Goal: Use online tool/utility: Use online tool/utility

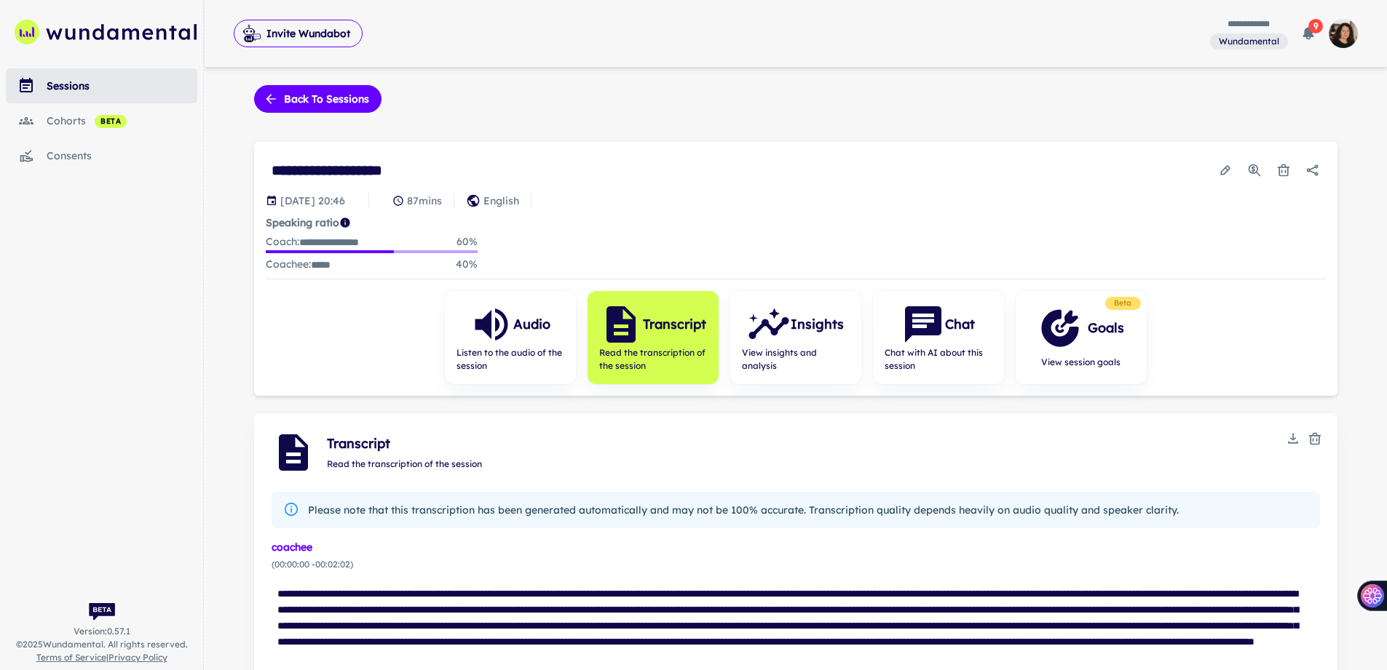
scroll to position [1910, 0]
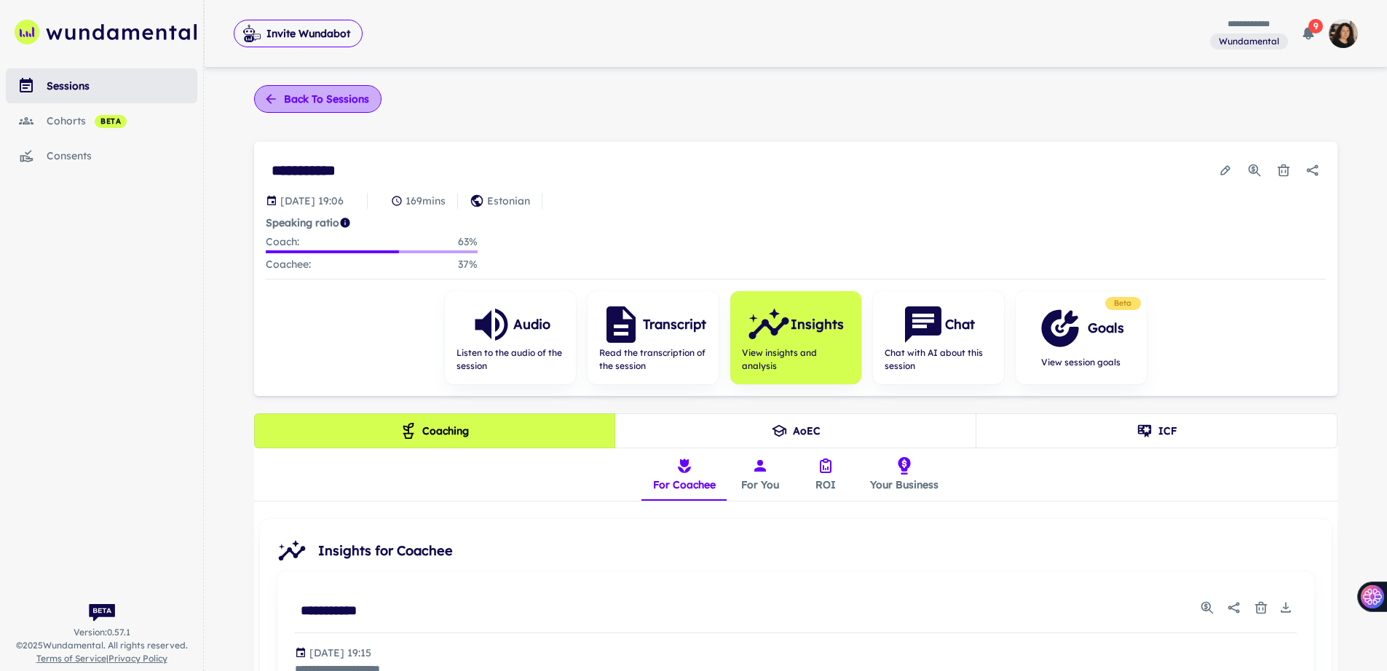
click at [295, 103] on button "Back to sessions" at bounding box center [317, 99] width 127 height 28
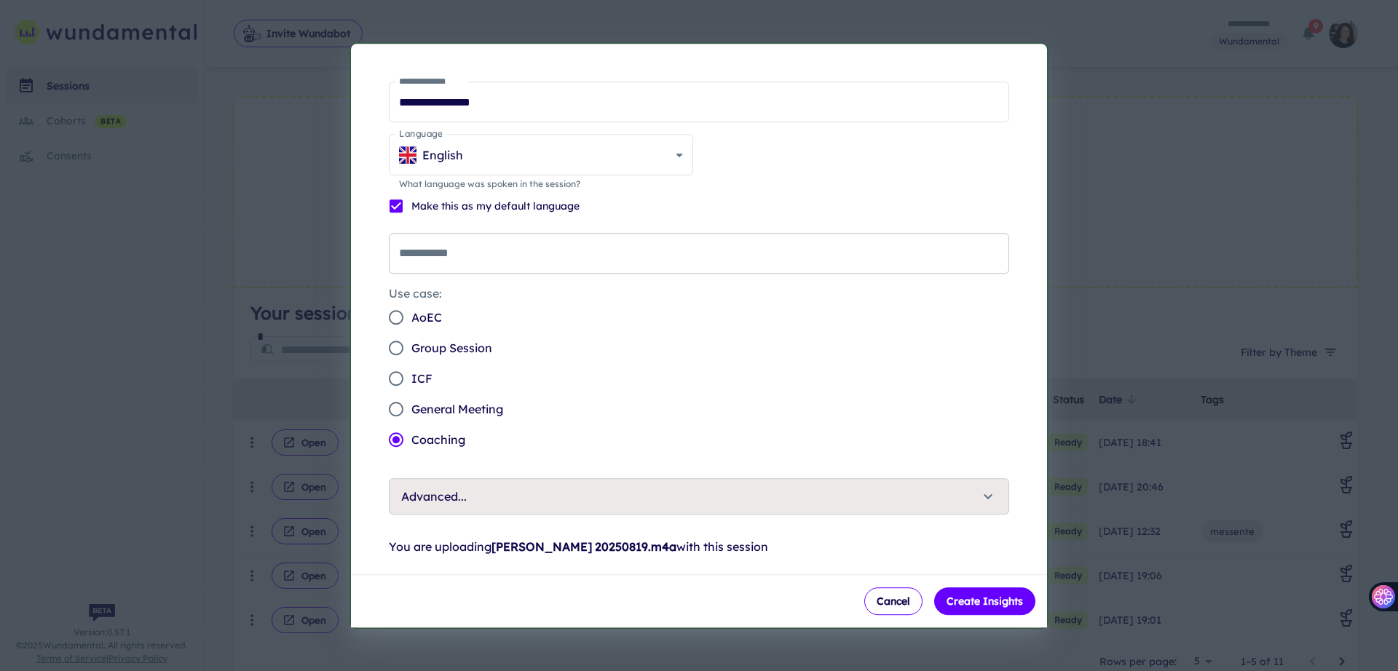
click at [533, 252] on input "**********" at bounding box center [699, 253] width 620 height 41
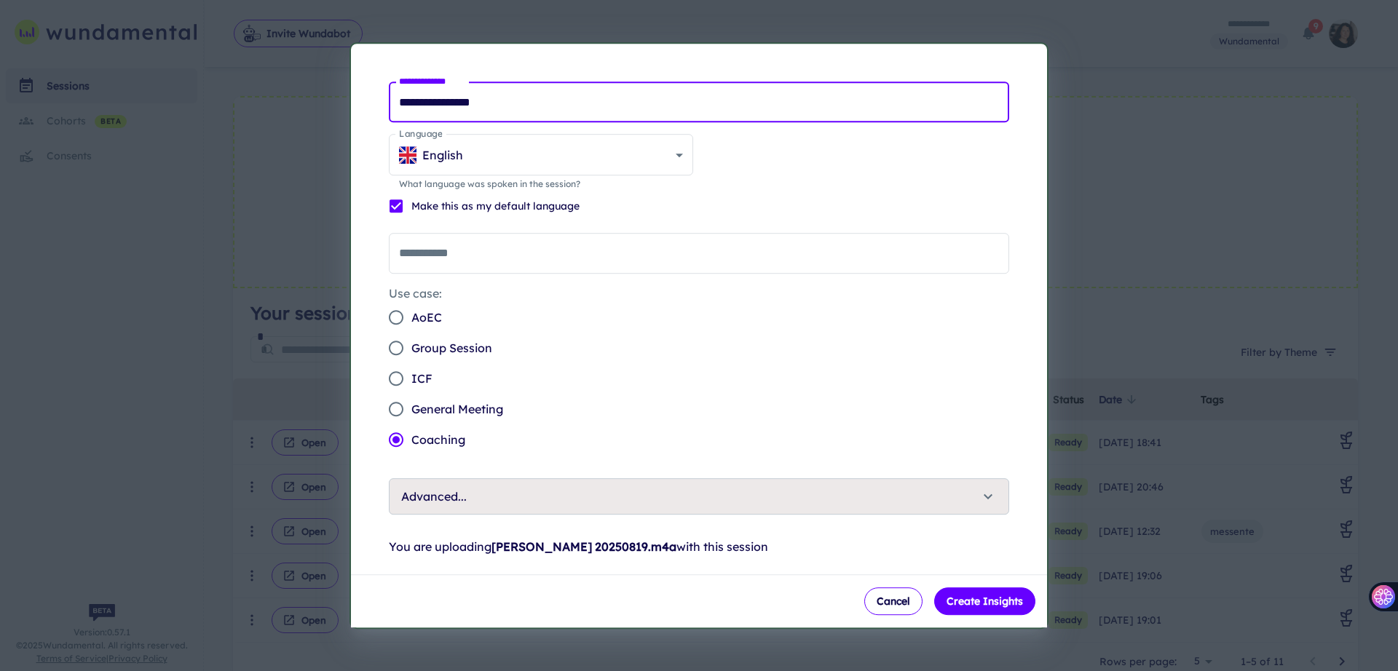
drag, startPoint x: 448, startPoint y: 98, endPoint x: 421, endPoint y: 103, distance: 28.0
click at [421, 103] on input "**********" at bounding box center [699, 102] width 620 height 41
type input "**********"
click at [450, 264] on input "**********" at bounding box center [699, 253] width 620 height 41
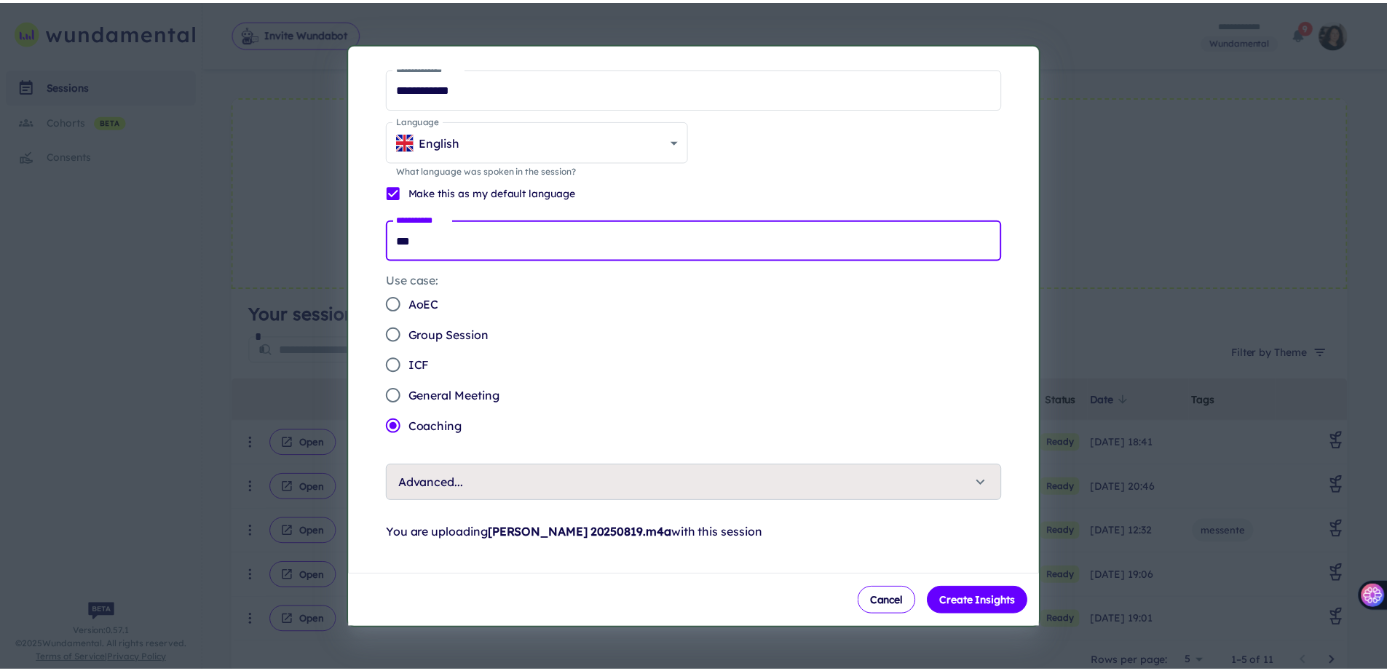
scroll to position [24, 0]
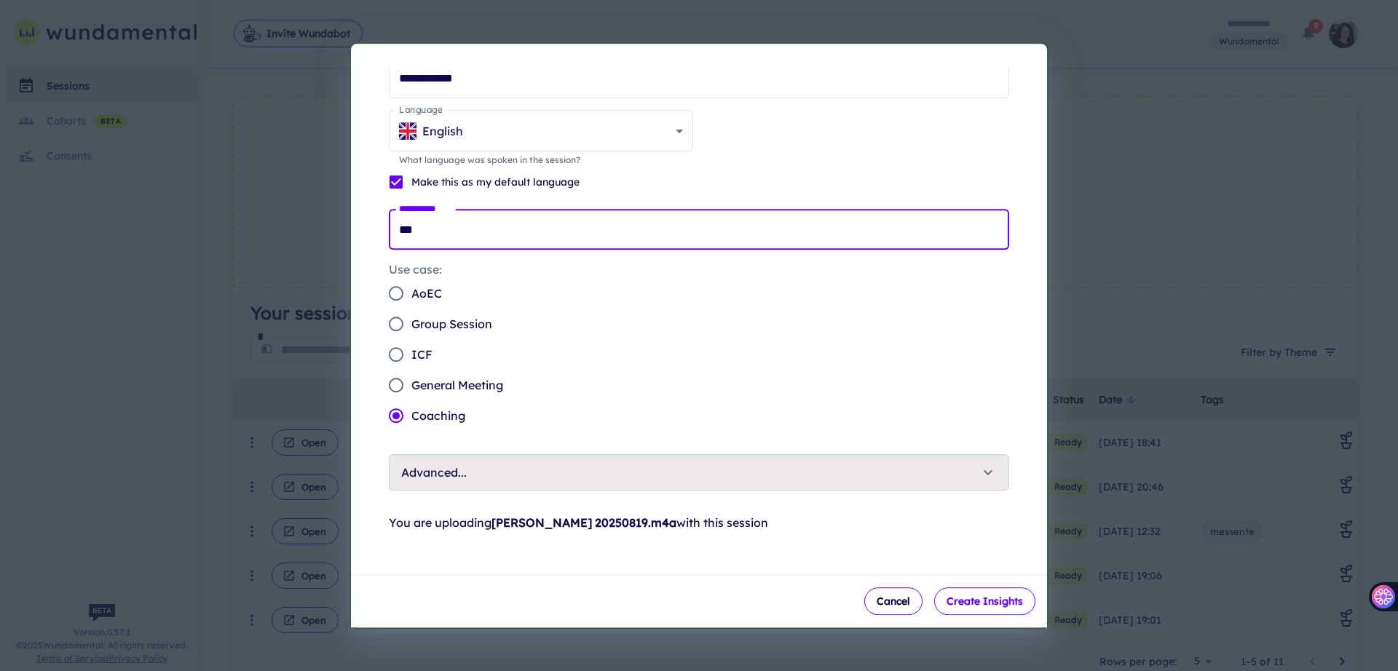
type input "***"
click at [973, 608] on button "Create Insights" at bounding box center [984, 601] width 101 height 28
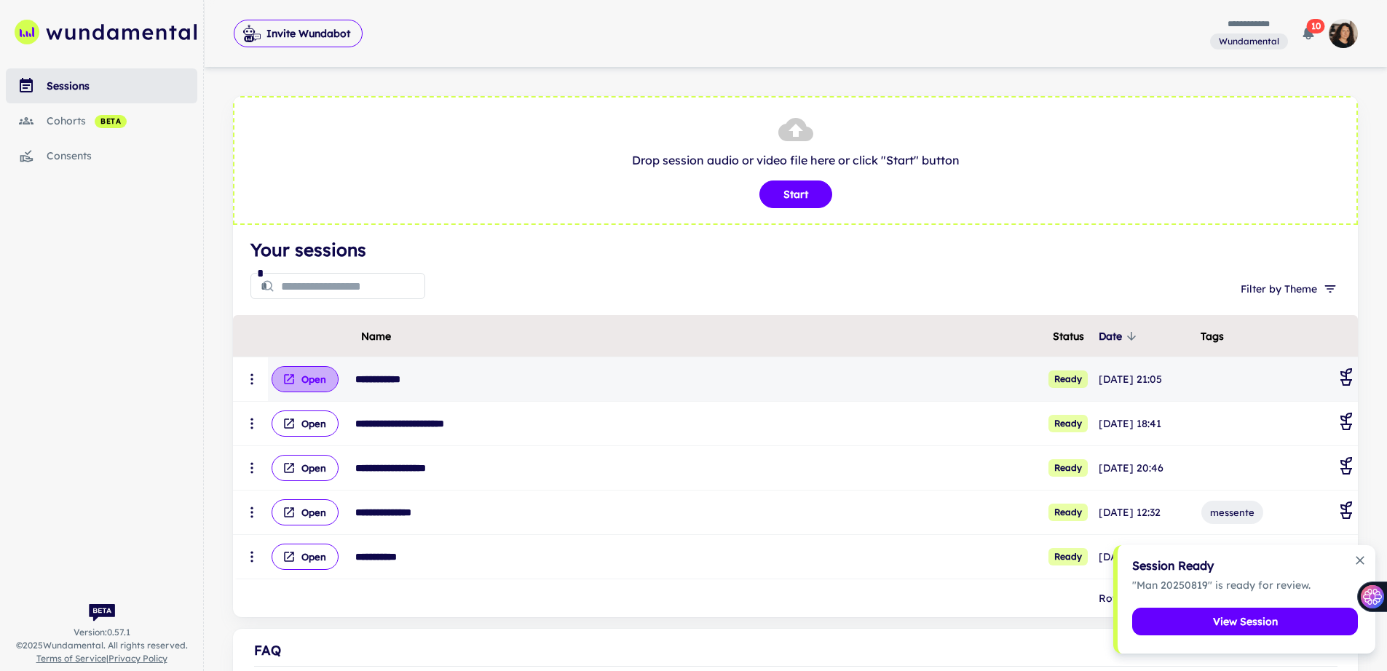
click at [312, 375] on button "Open" at bounding box center [305, 379] width 67 height 26
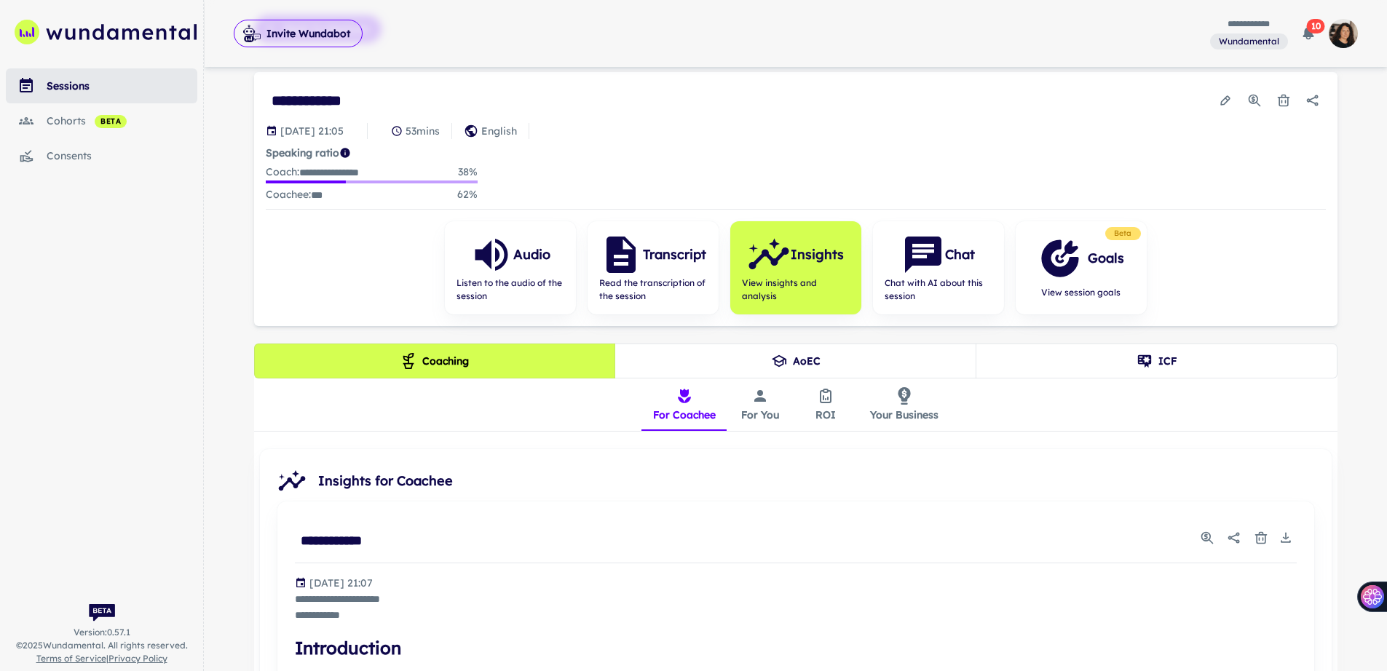
scroll to position [67, 0]
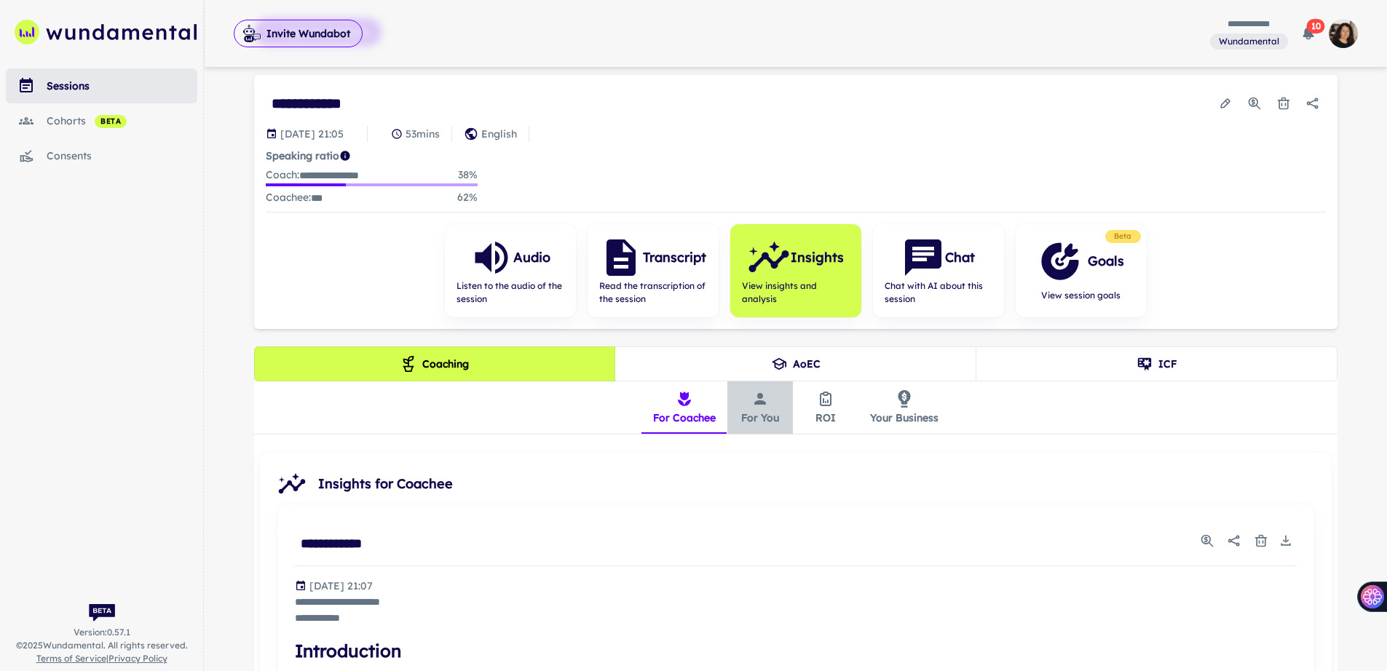
click at [756, 416] on button "For You" at bounding box center [760, 407] width 66 height 52
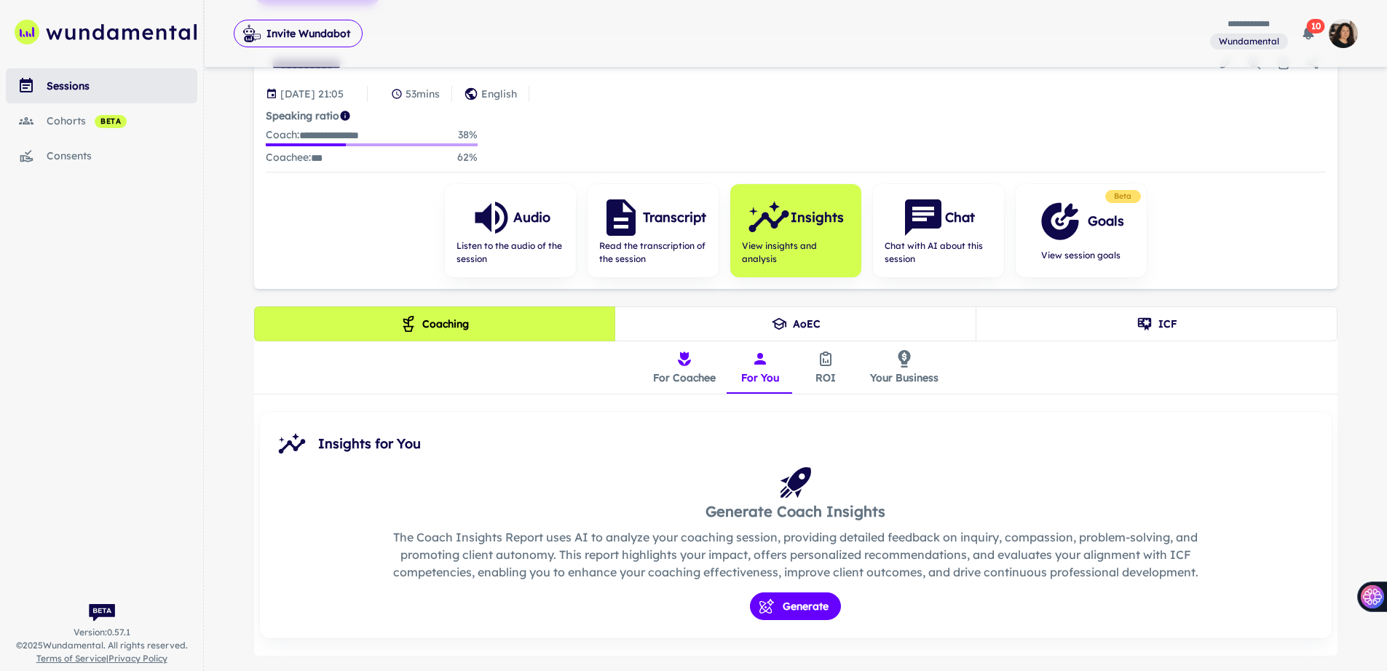
scroll to position [108, 0]
click at [779, 599] on button "Generate" at bounding box center [795, 606] width 91 height 28
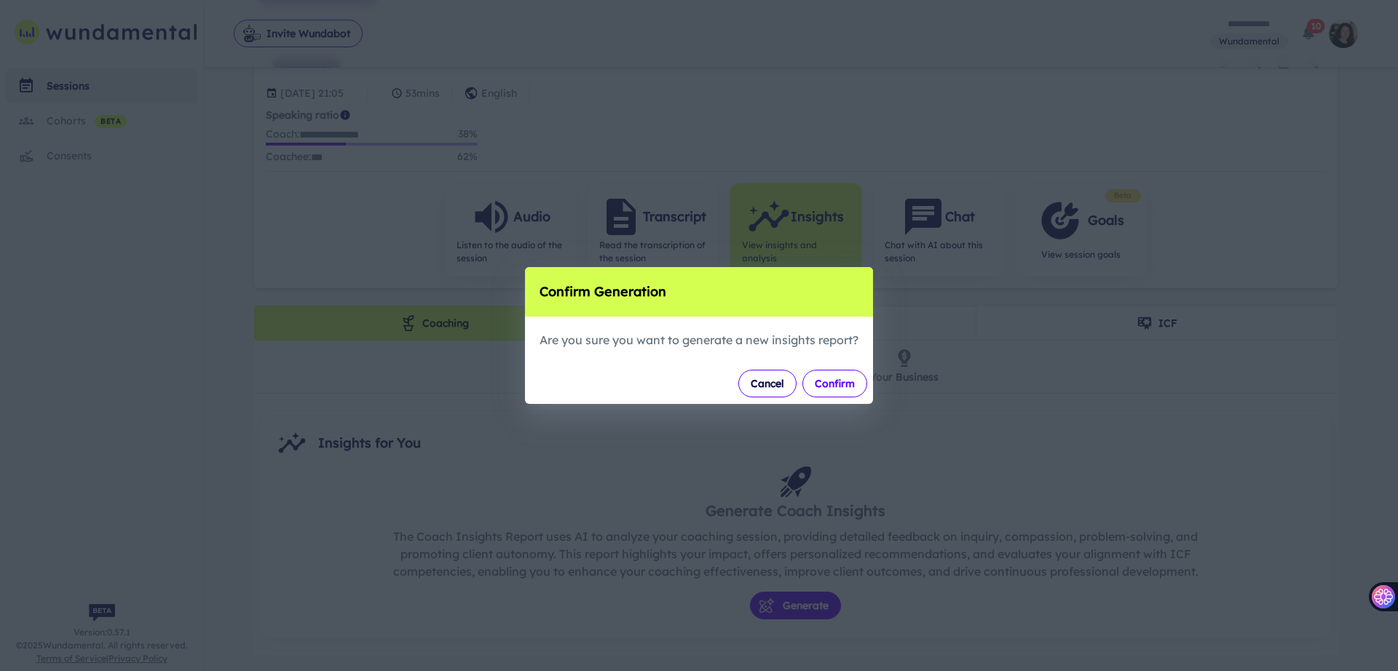
click at [817, 397] on button "Confirm" at bounding box center [834, 384] width 65 height 28
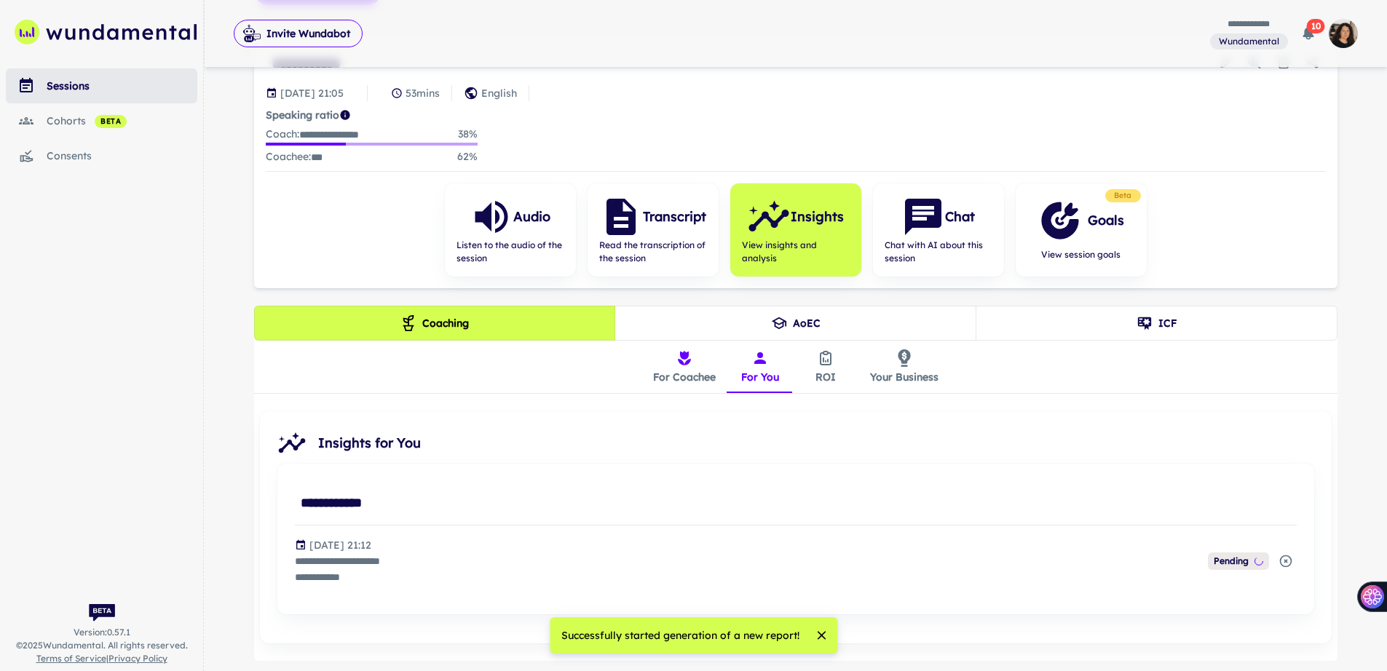
click at [793, 361] on button "ROI" at bounding box center [826, 367] width 66 height 52
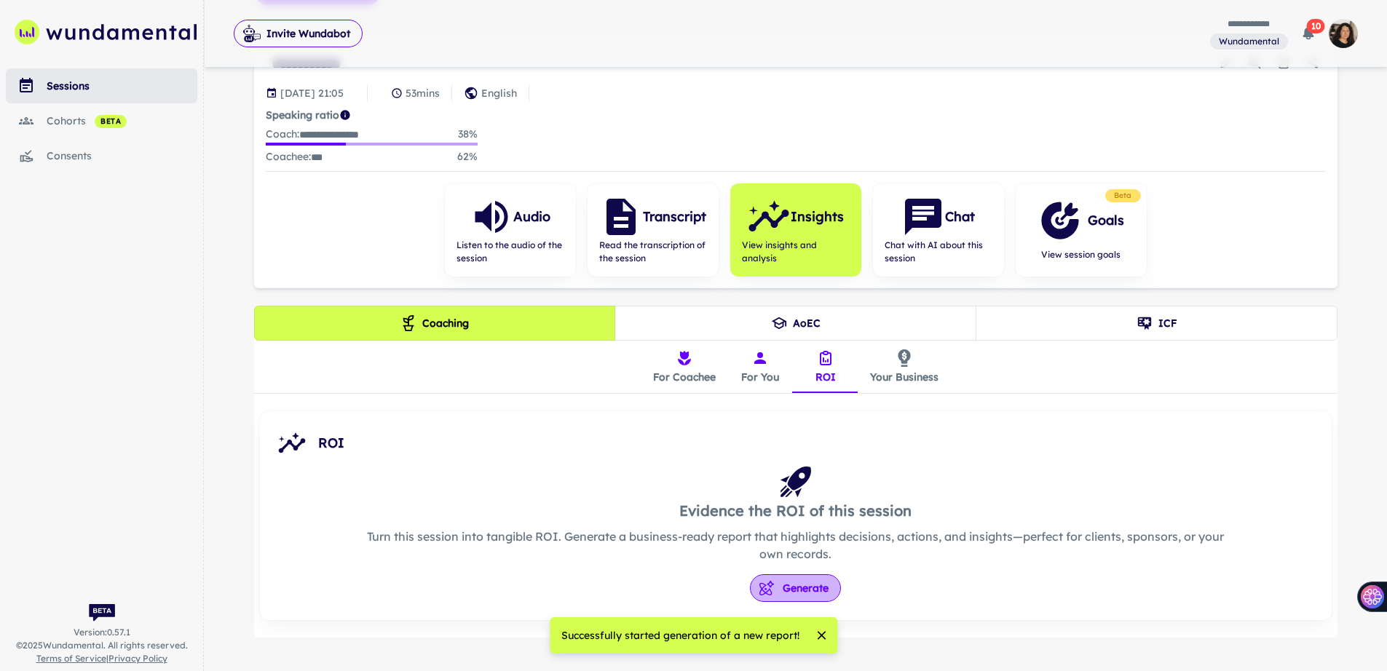
click at [780, 593] on button "Generate" at bounding box center [795, 588] width 91 height 28
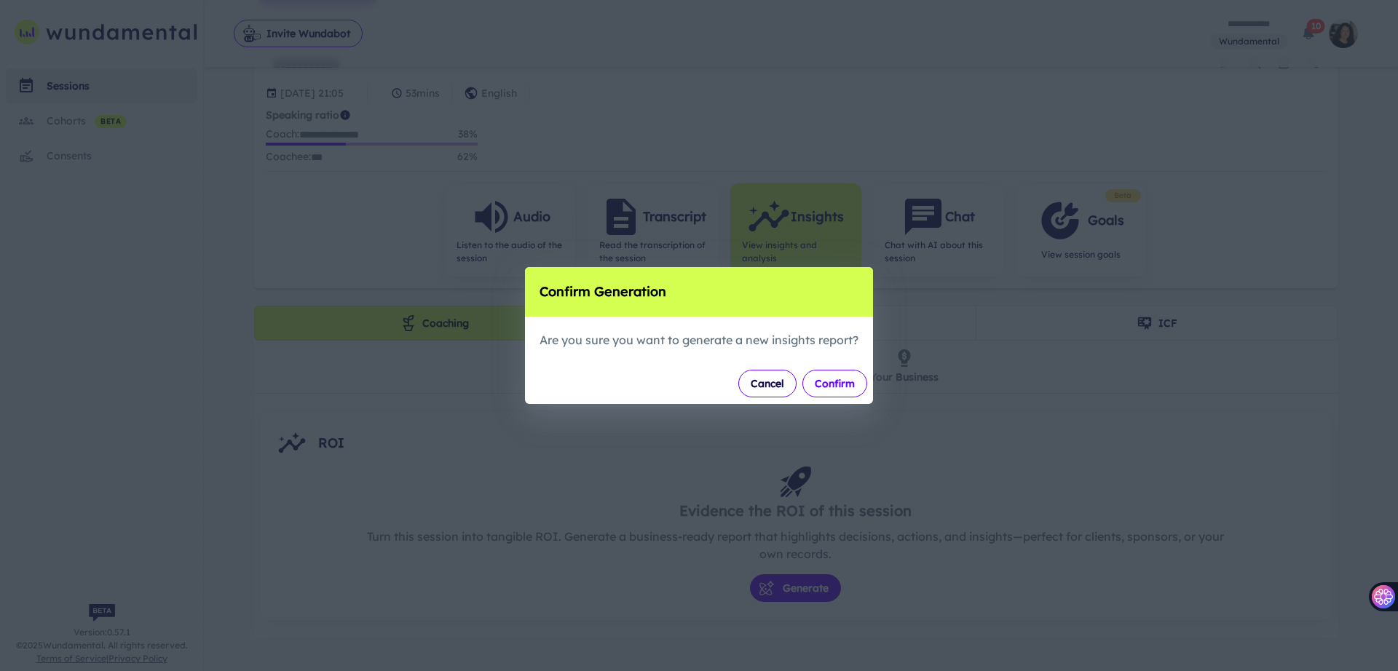
click at [834, 381] on button "Confirm" at bounding box center [834, 384] width 65 height 28
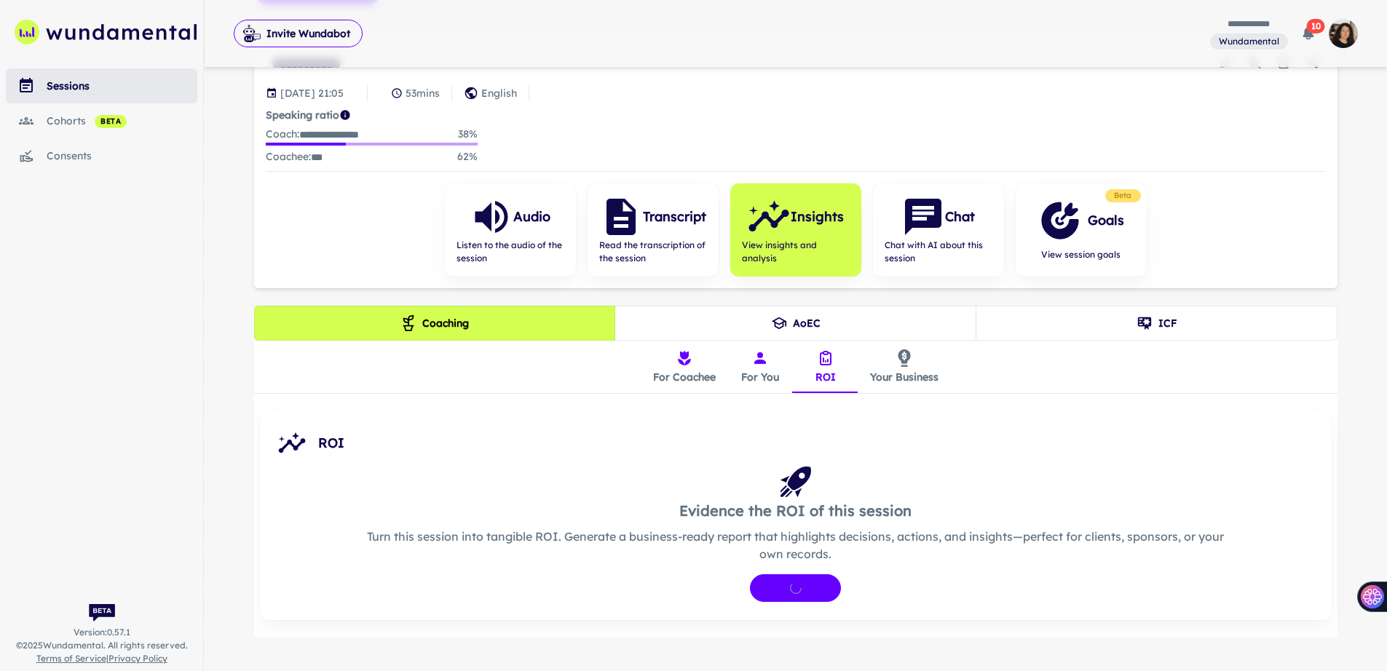
click at [902, 352] on icon "insights tabs" at bounding box center [903, 357] width 17 height 17
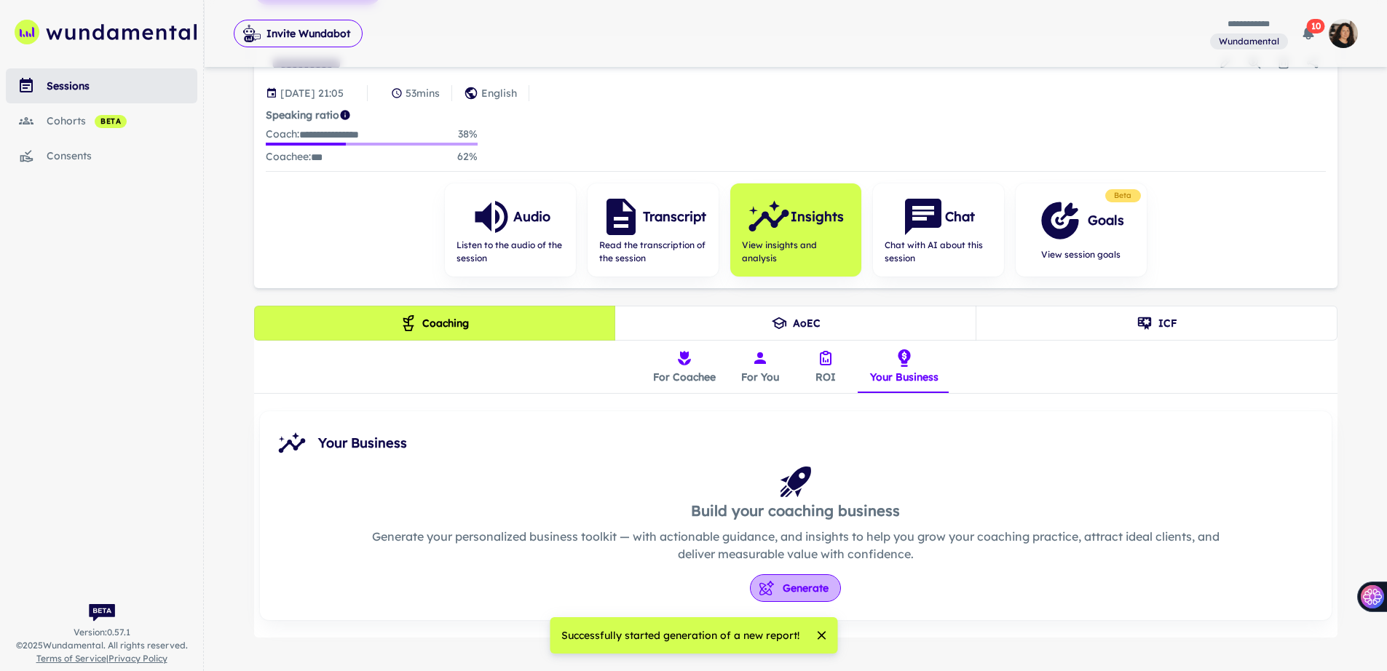
click at [767, 581] on icon "button" at bounding box center [766, 588] width 15 height 15
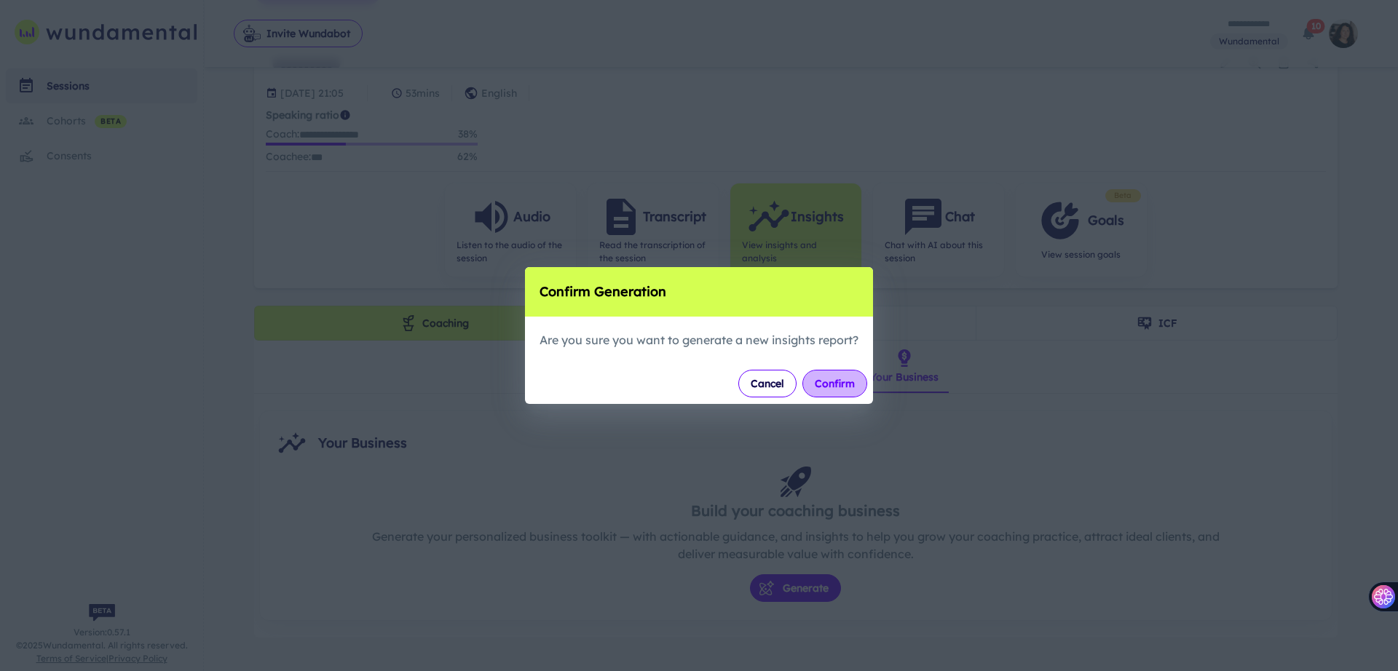
click at [856, 389] on button "Confirm" at bounding box center [834, 384] width 65 height 28
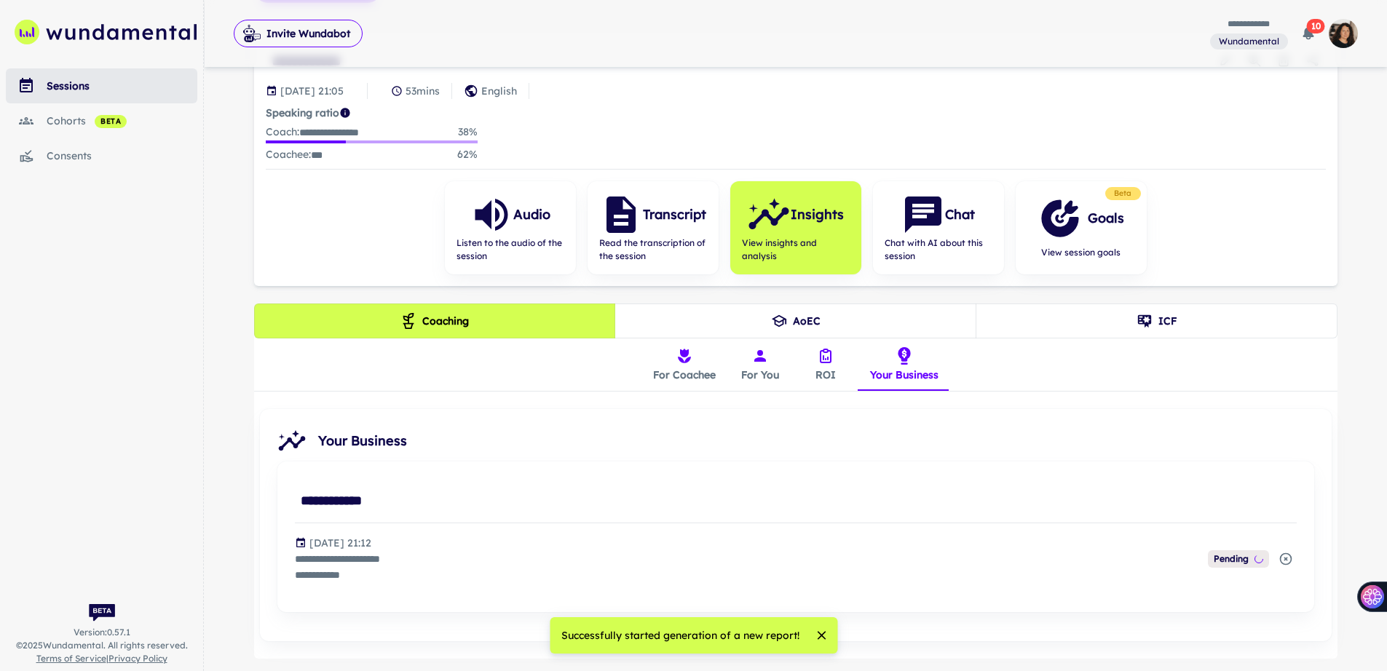
scroll to position [111, 0]
click at [692, 371] on button "For Coachee" at bounding box center [684, 364] width 86 height 52
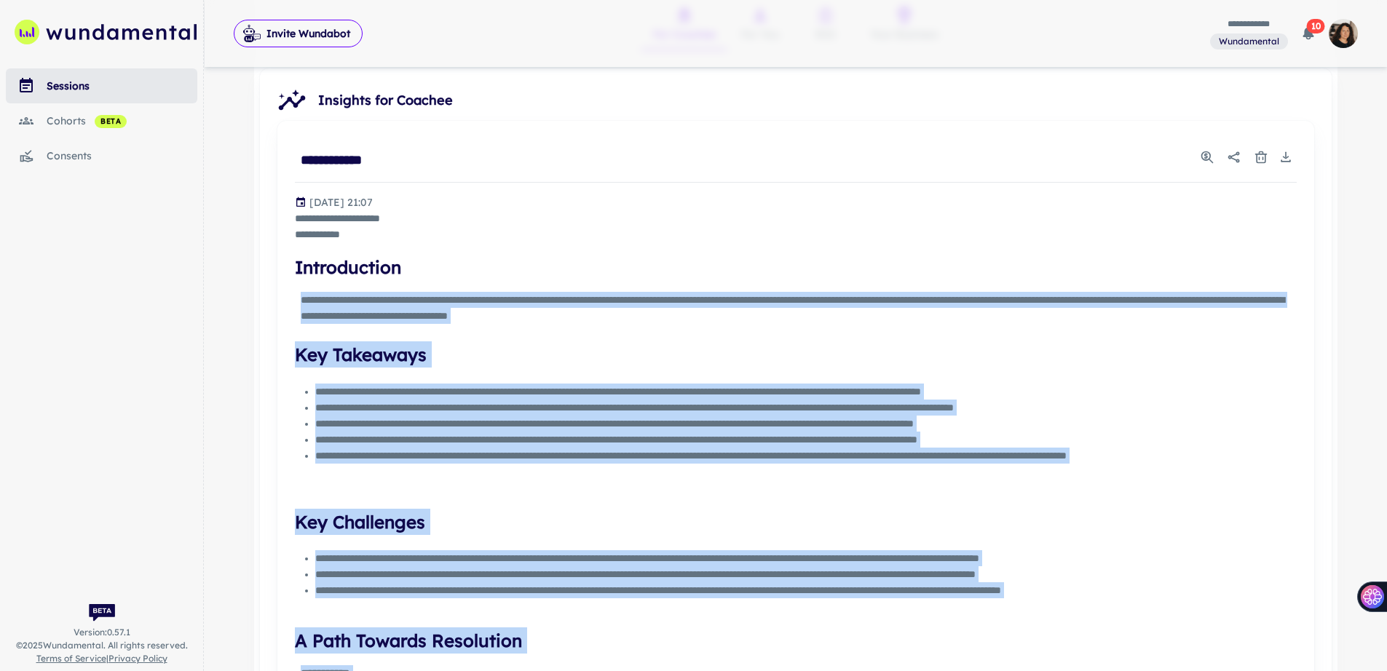
scroll to position [450, 0]
drag, startPoint x: 634, startPoint y: 472, endPoint x: 296, endPoint y: 192, distance: 439.5
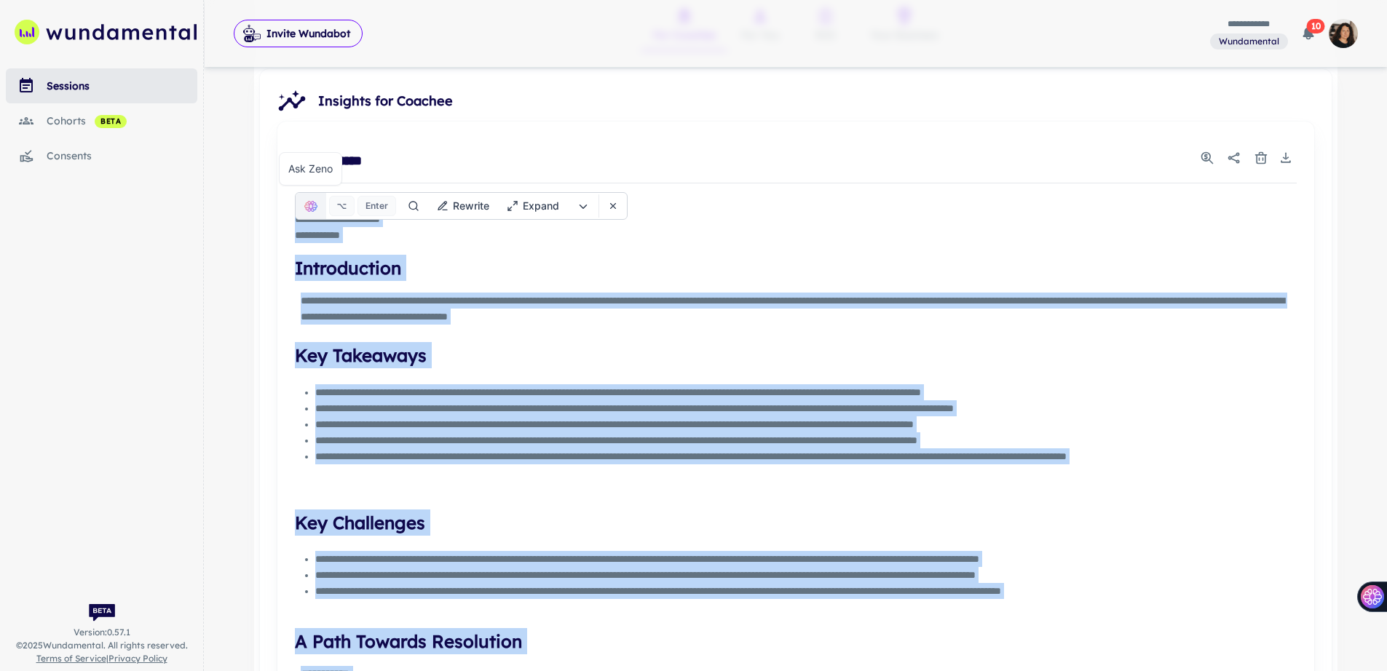
copy div "**********"
click at [752, 239] on div "**********" at bounding box center [796, 219] width 1002 height 48
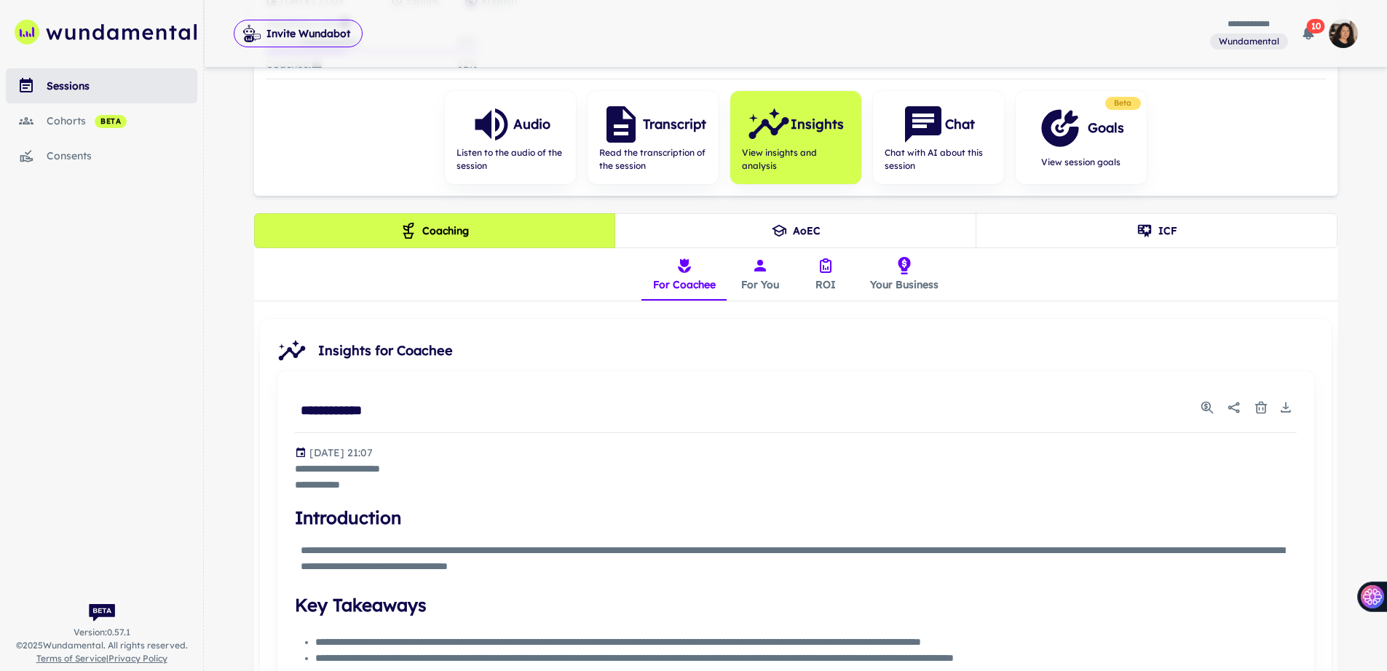
scroll to position [203, 0]
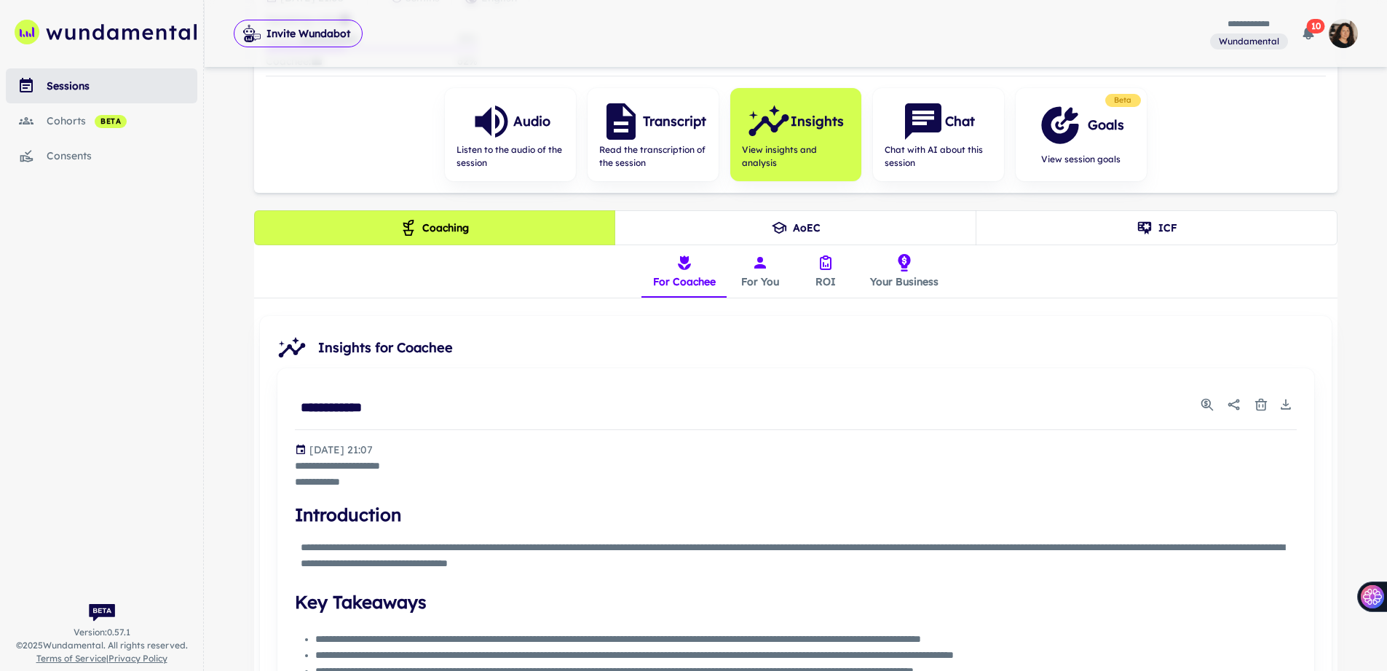
click at [765, 281] on button "For You" at bounding box center [760, 271] width 66 height 52
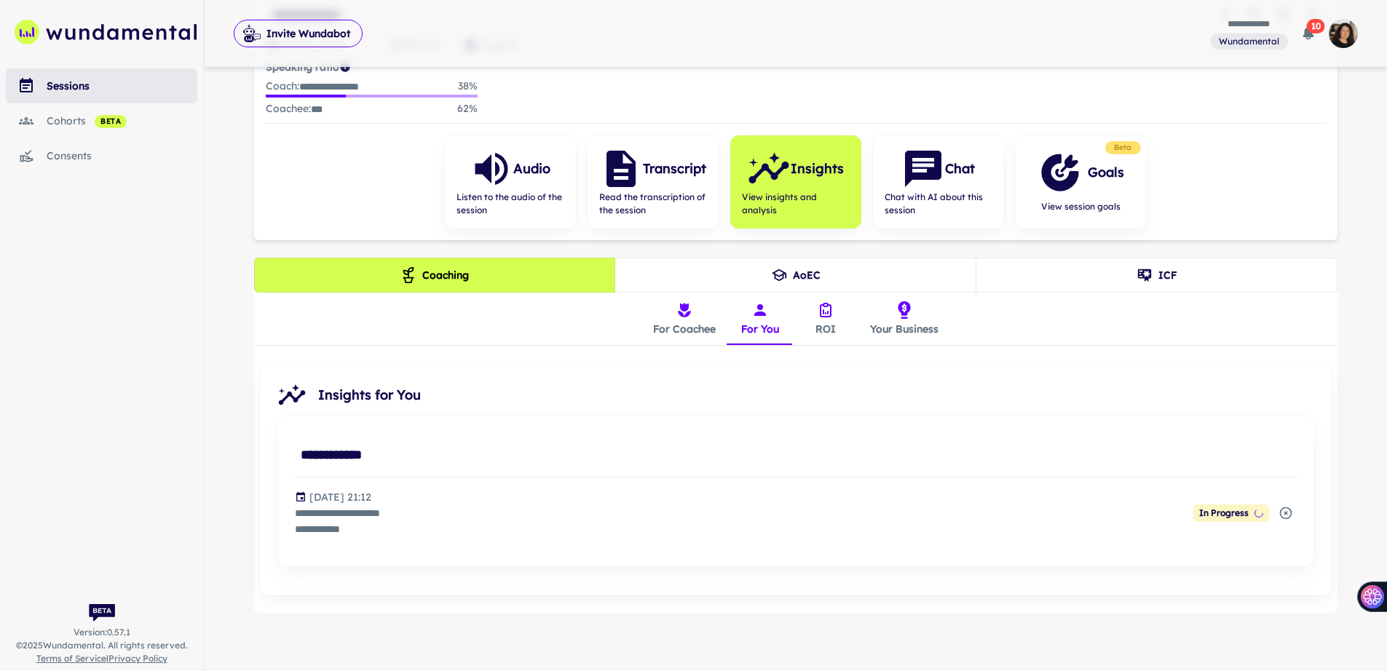
scroll to position [154, 0]
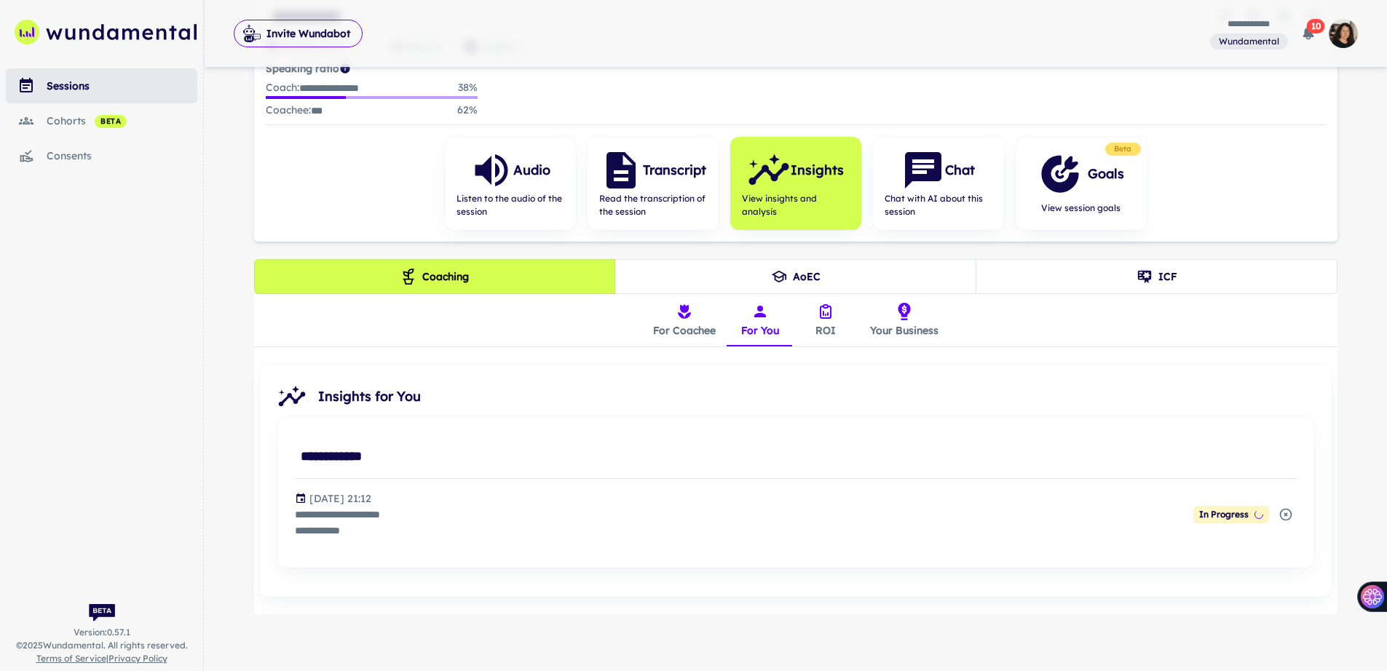
click at [829, 317] on icon "insights tabs" at bounding box center [825, 312] width 10 height 12
click at [914, 319] on button "Your Business" at bounding box center [904, 320] width 92 height 52
click at [671, 311] on button "For Coachee" at bounding box center [684, 320] width 86 height 52
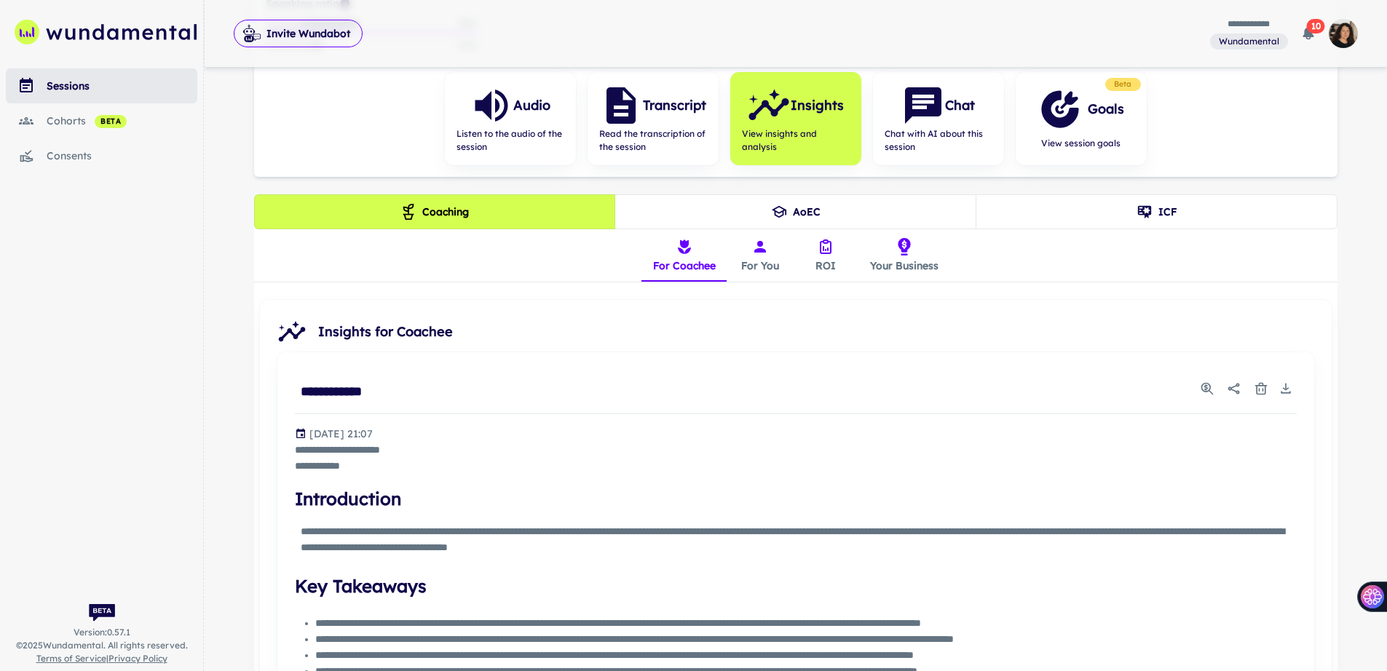
scroll to position [222, 0]
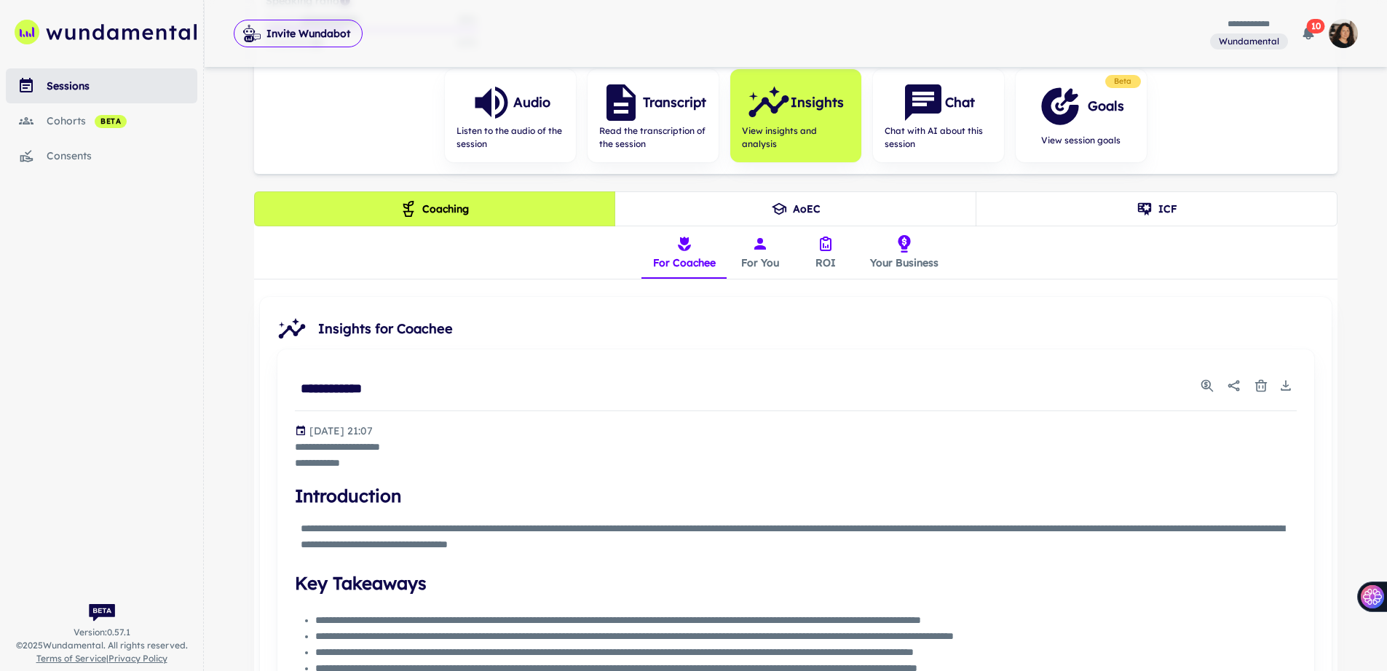
drag, startPoint x: 298, startPoint y: 427, endPoint x: 590, endPoint y: 488, distance: 298.2
click at [309, 431] on p "[DATE] 21:07" at bounding box center [340, 431] width 63 height 16
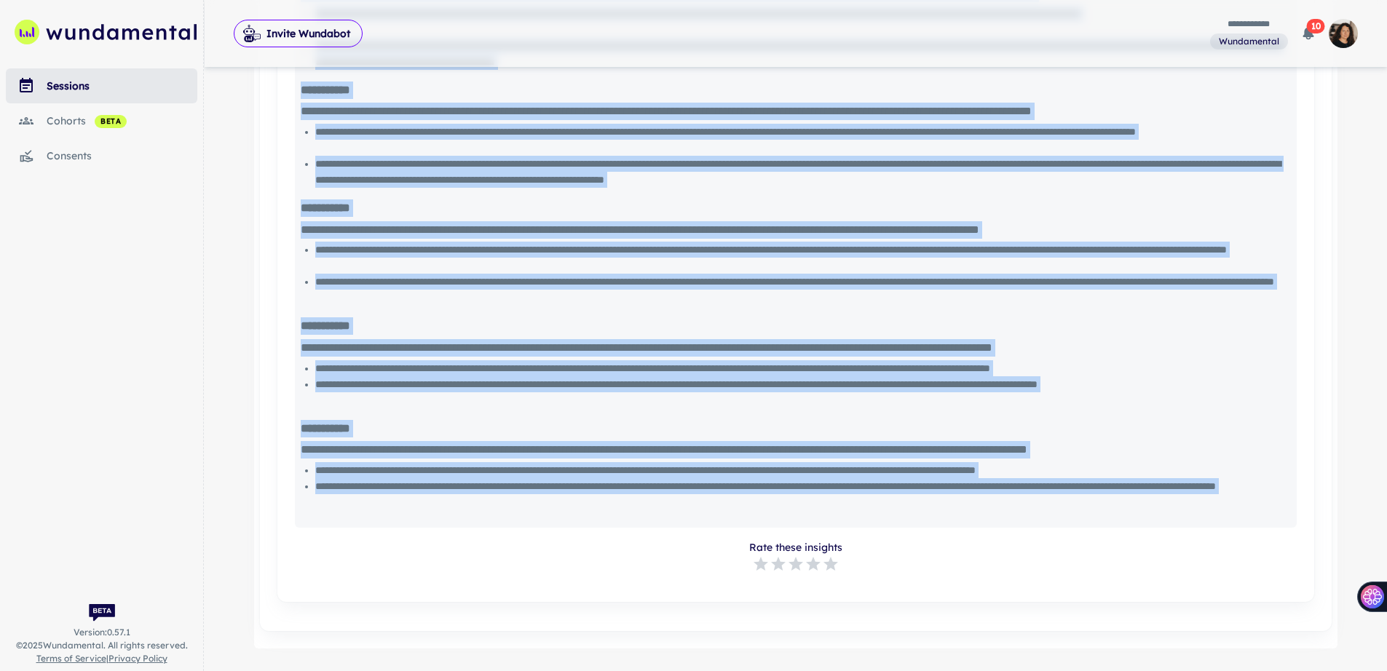
scroll to position [1187, 0]
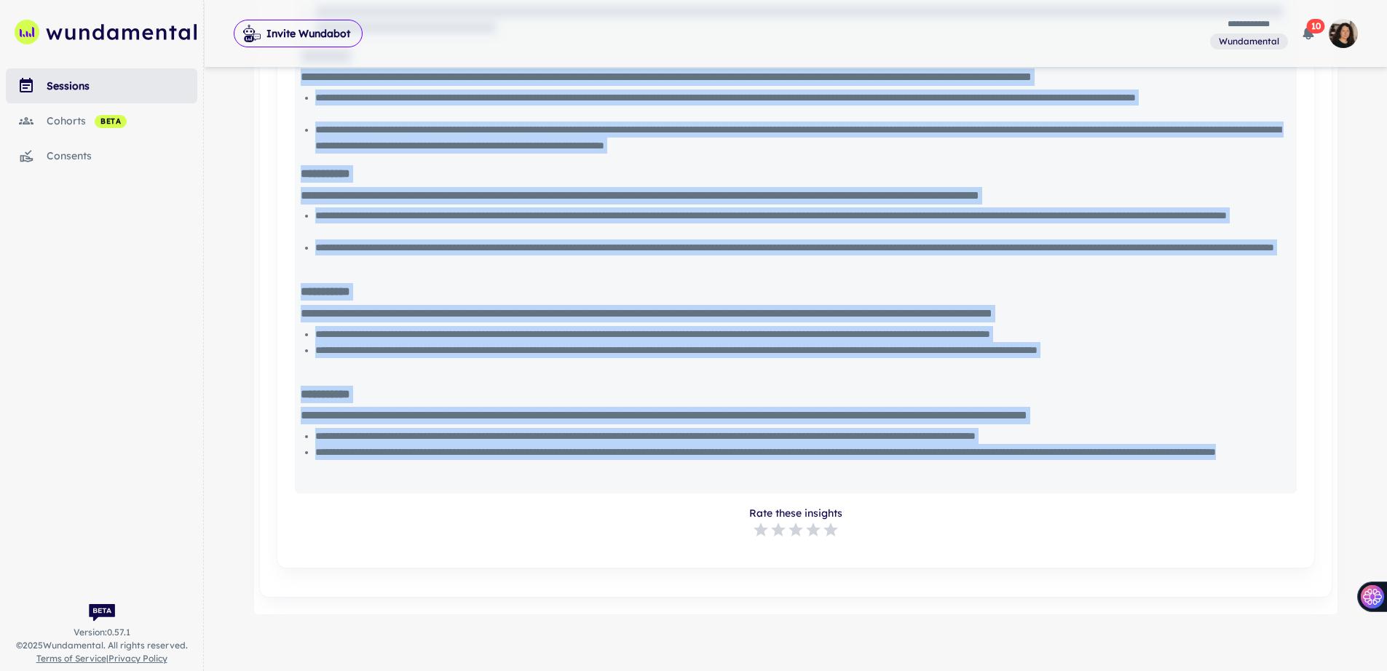
drag, startPoint x: 309, startPoint y: 430, endPoint x: 593, endPoint y: 464, distance: 285.9
copy div "**********"
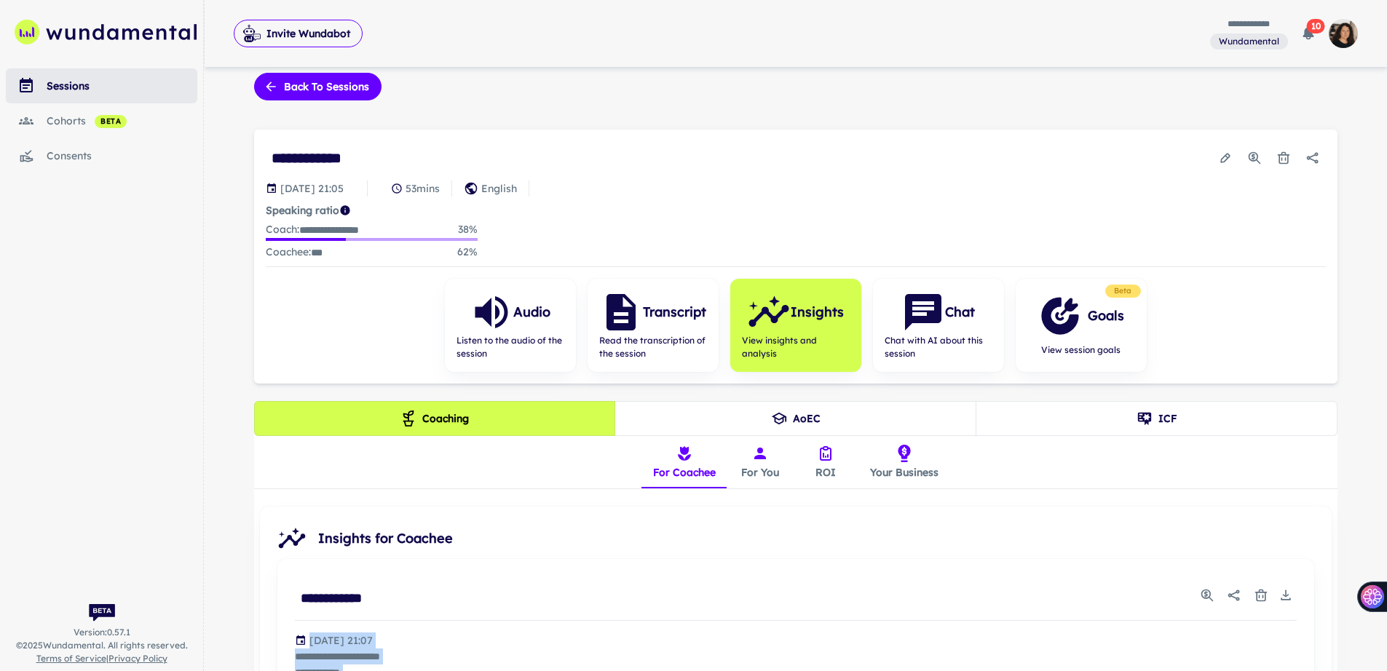
scroll to position [0, 0]
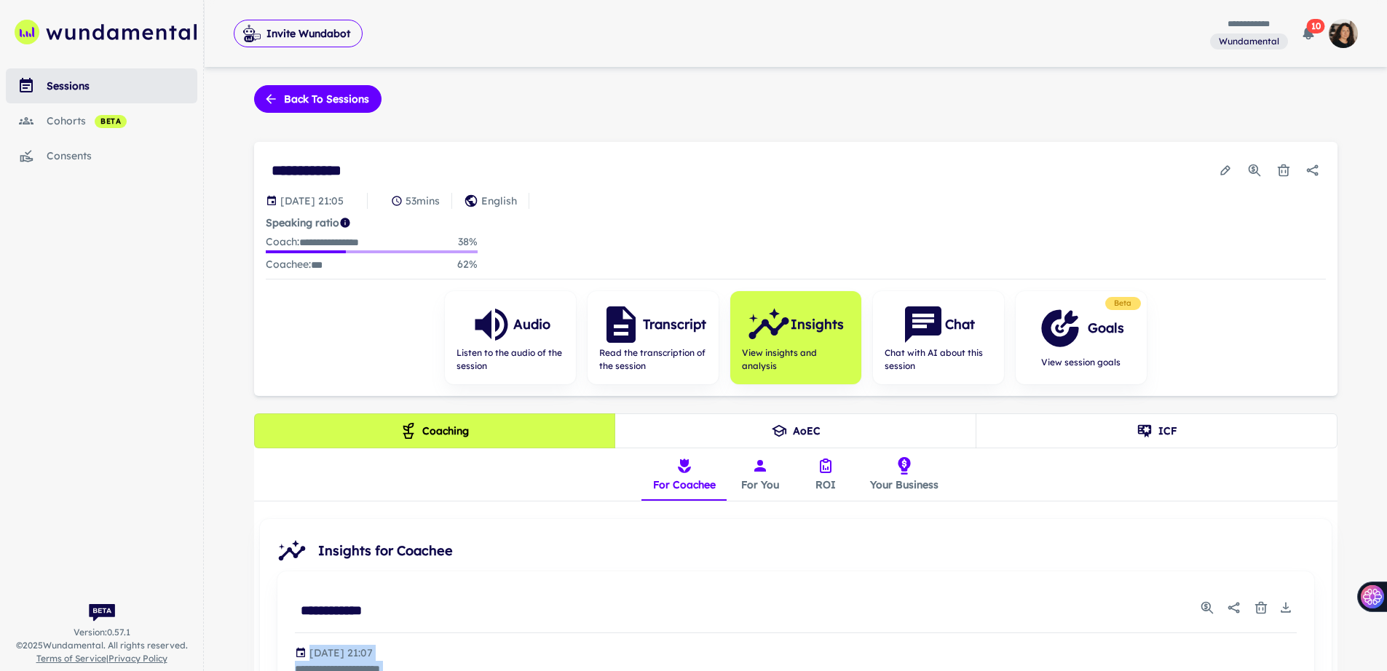
click at [747, 472] on button "For You" at bounding box center [760, 474] width 66 height 52
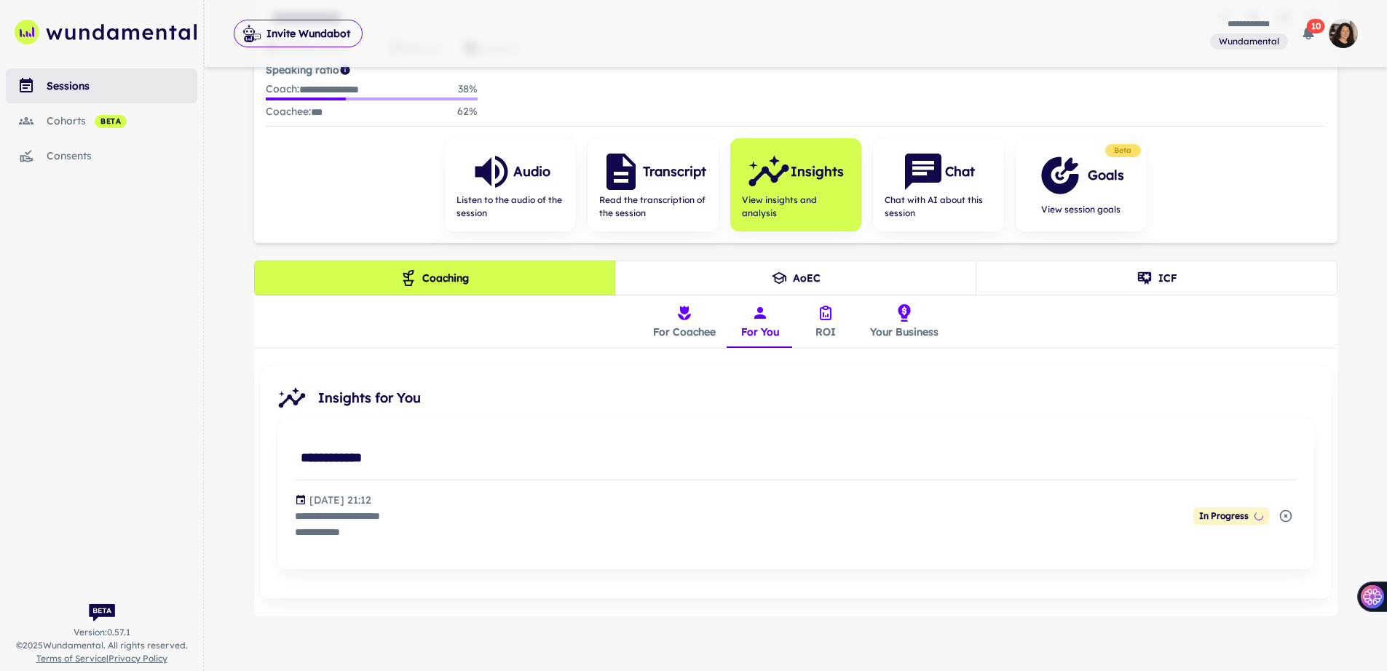
scroll to position [154, 0]
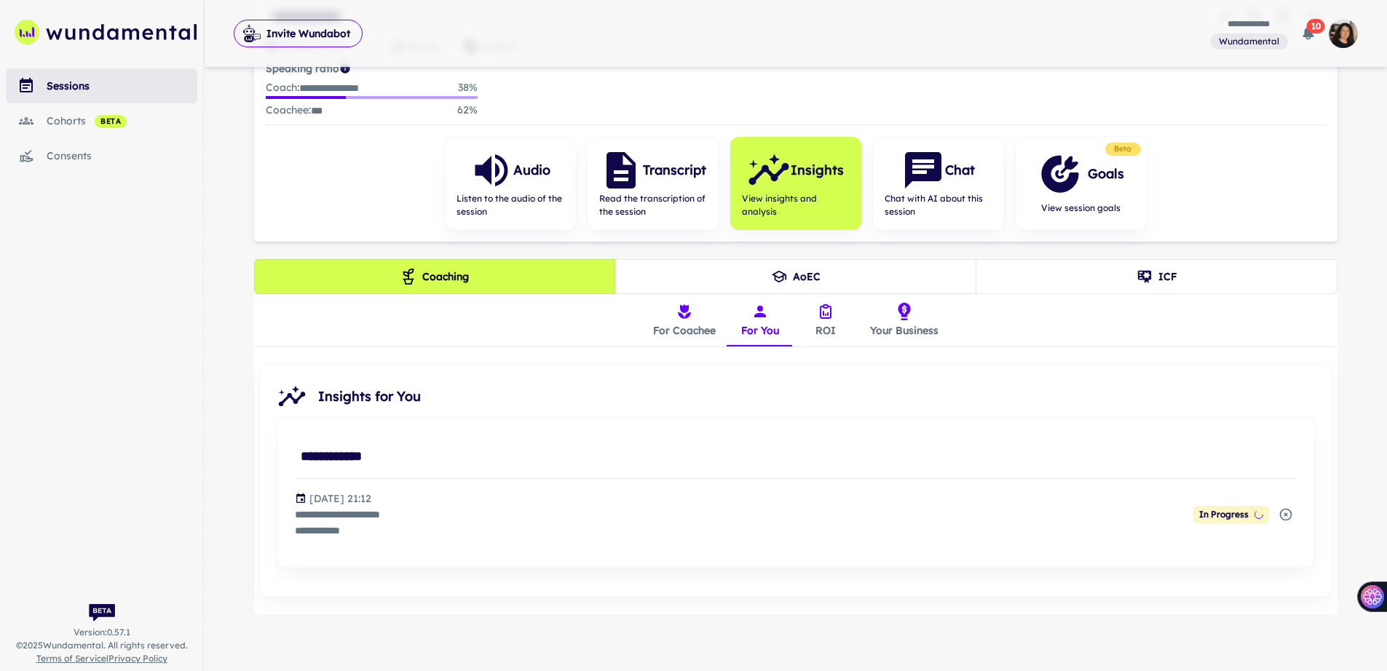
click at [896, 317] on icon "insights tabs" at bounding box center [903, 311] width 17 height 17
click at [815, 327] on button "ROI" at bounding box center [826, 320] width 66 height 52
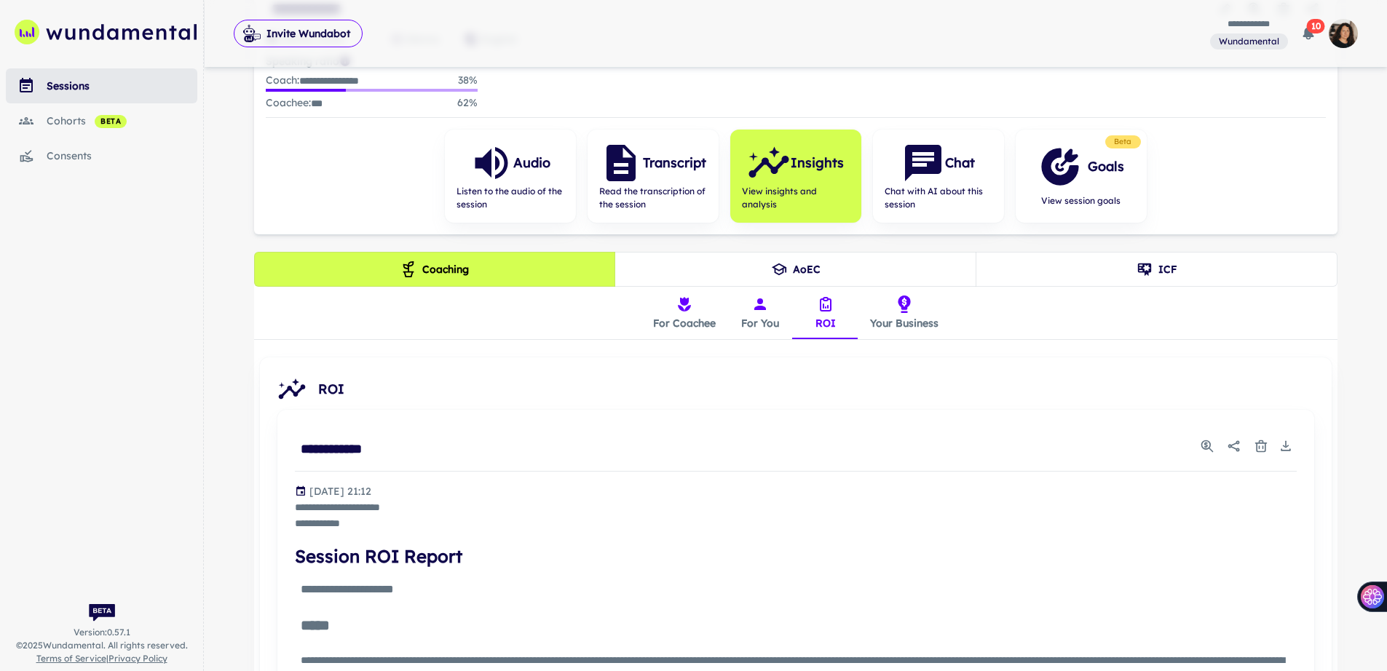
scroll to position [333, 0]
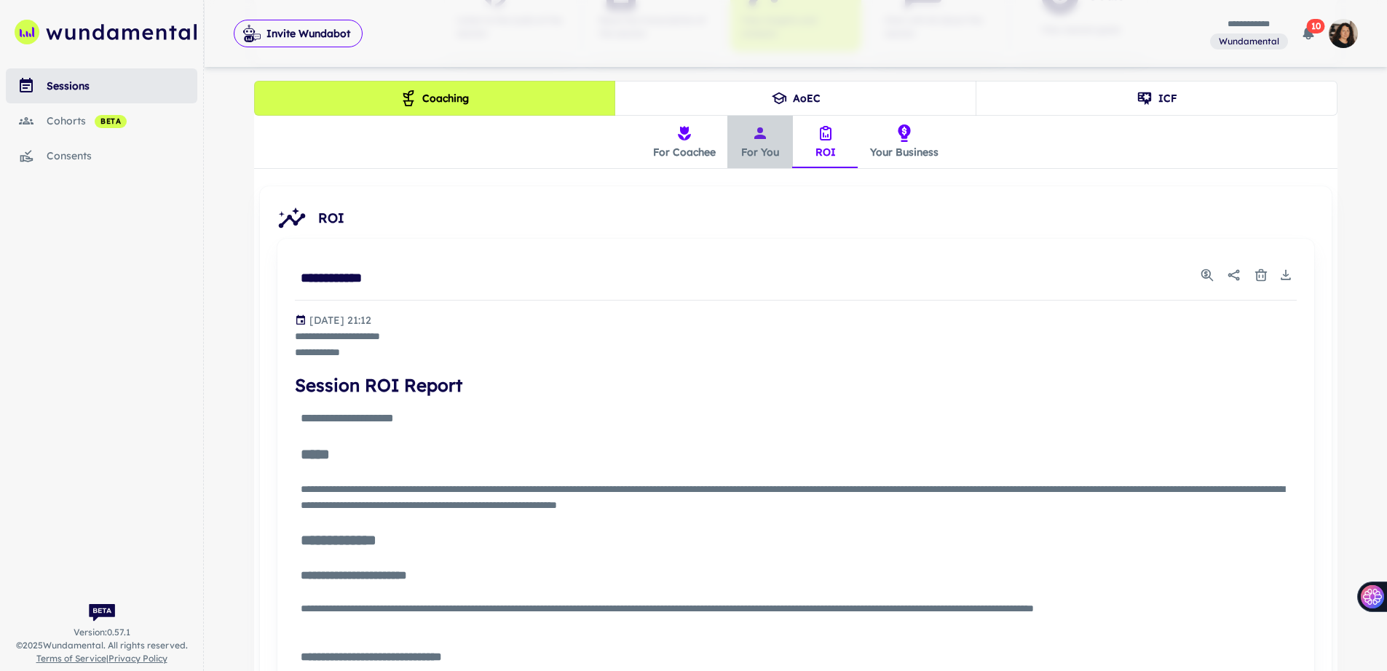
click at [739, 137] on button "For You" at bounding box center [760, 142] width 66 height 52
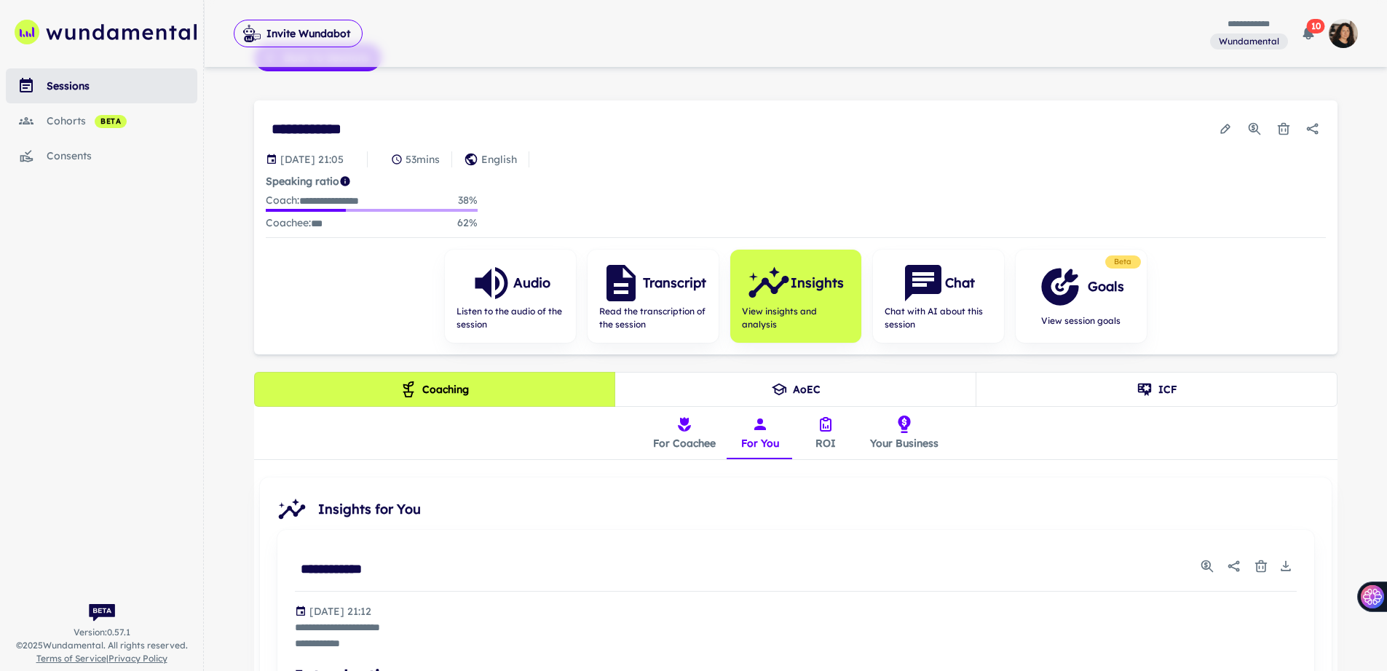
scroll to position [17, 0]
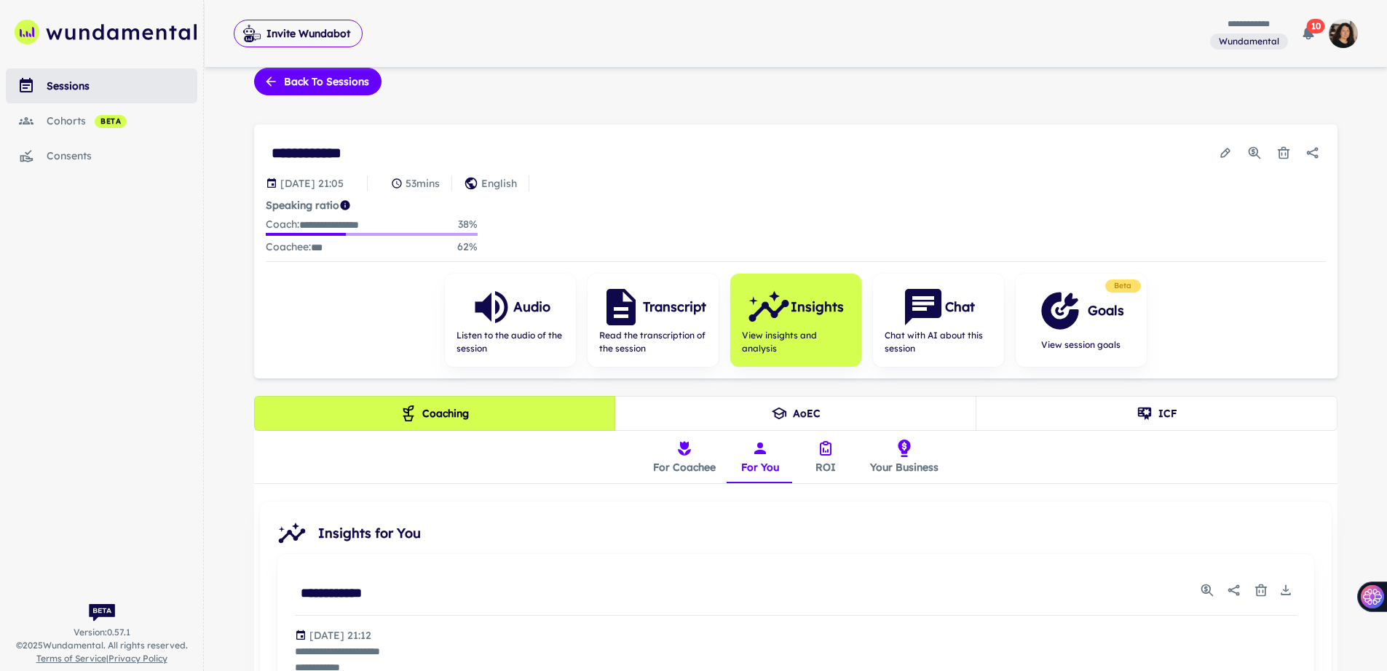
click at [901, 456] on button "Your Business" at bounding box center [904, 457] width 92 height 52
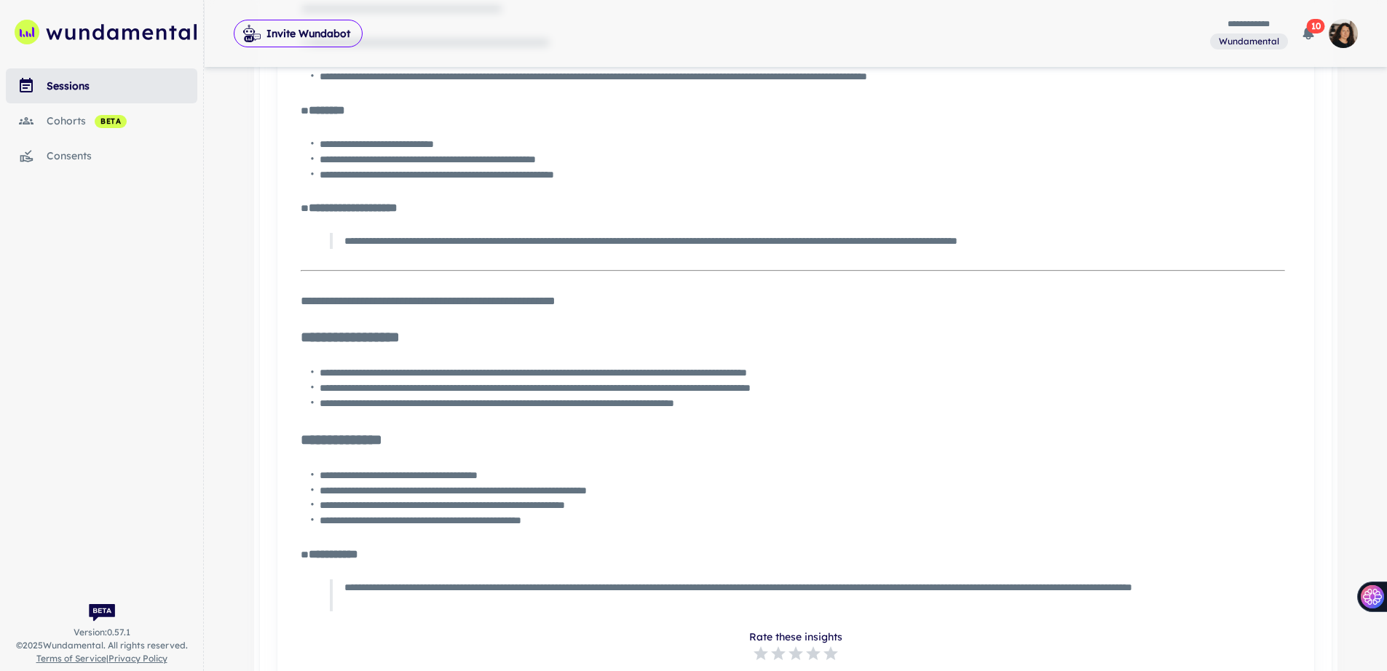
scroll to position [3030, 0]
